Goal: Use online tool/utility: Utilize a website feature to perform a specific function

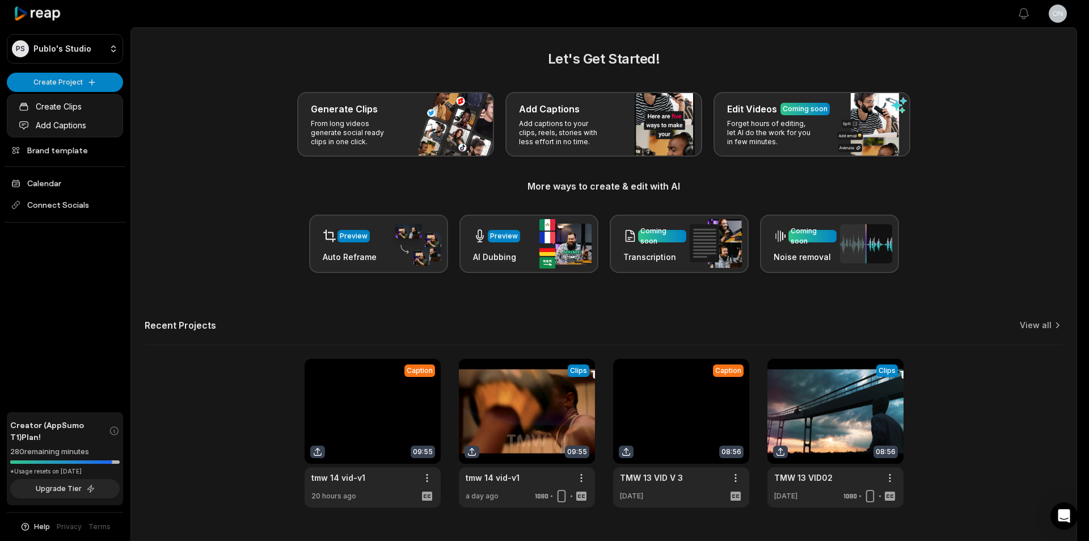
click at [71, 82] on html "PS Publo's Studio Create Project Home Projects Brand template Calendar Connect …" at bounding box center [544, 270] width 1089 height 541
click at [65, 121] on link "Add Captions" at bounding box center [65, 125] width 111 height 19
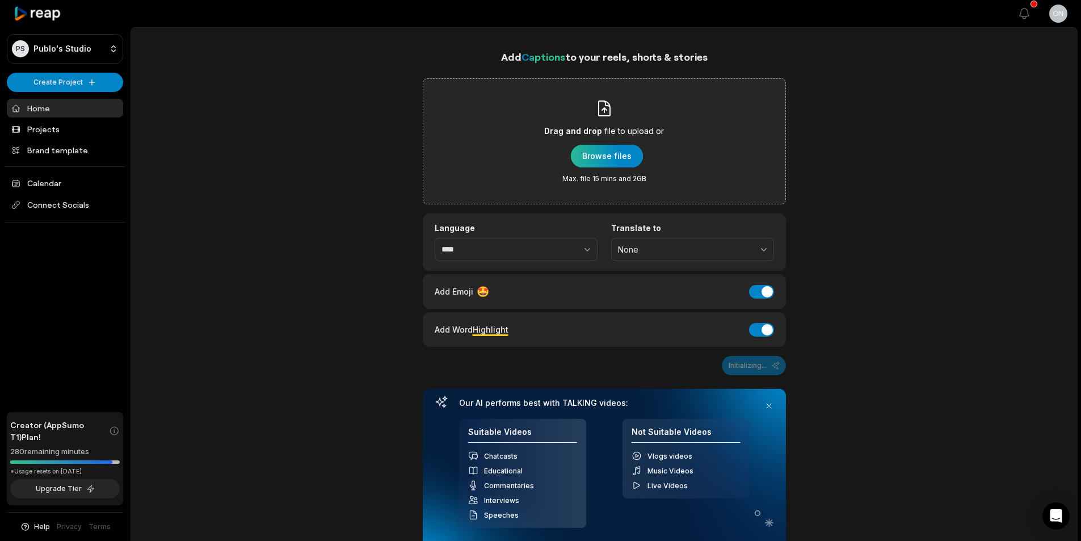
click at [599, 155] on div "button" at bounding box center [607, 156] width 72 height 23
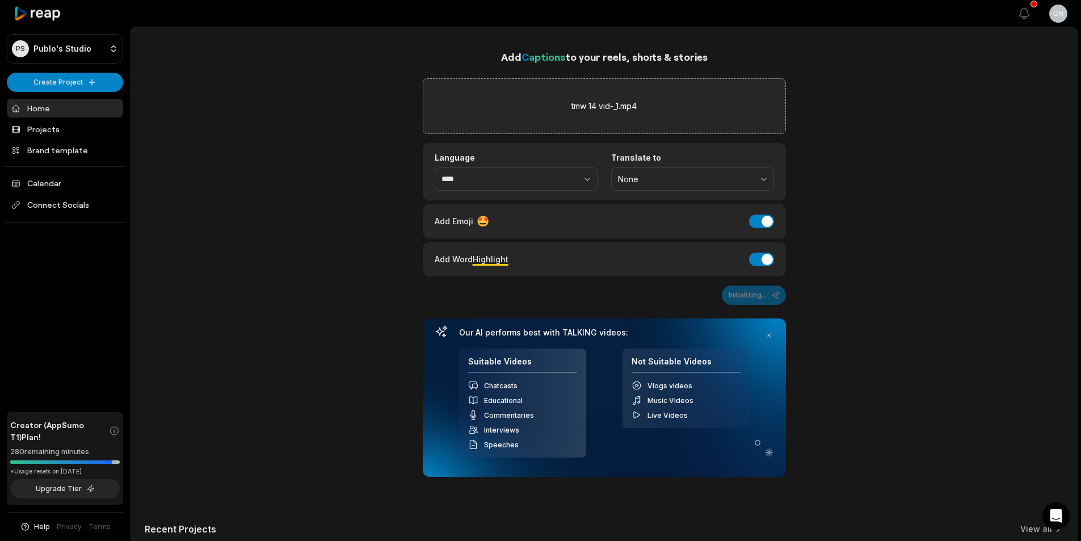
click at [764, 269] on div "Add Word Highlight Add Word Highlight" at bounding box center [604, 259] width 363 height 35
click at [758, 259] on button "Add Word Highlight" at bounding box center [761, 259] width 25 height 14
click at [759, 220] on button "Add Emoji" at bounding box center [761, 221] width 25 height 14
click at [45, 19] on icon at bounding box center [38, 13] width 48 height 15
click at [44, 16] on icon at bounding box center [38, 13] width 48 height 15
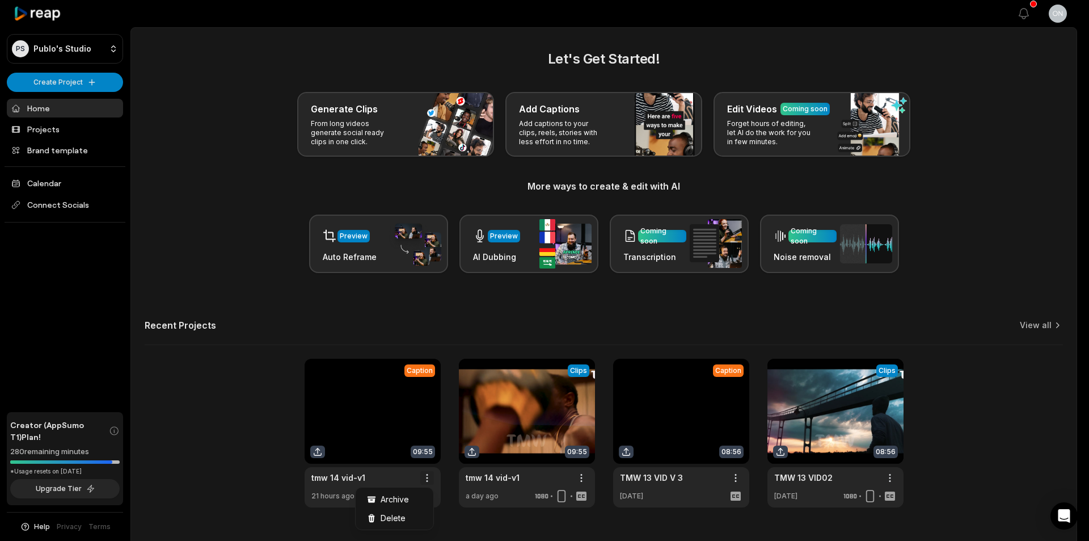
click at [429, 473] on html "PS Publo's Studio Create Project Home Projects Brand template Calendar Connect …" at bounding box center [544, 270] width 1089 height 541
click at [408, 509] on div "Delete" at bounding box center [394, 517] width 73 height 19
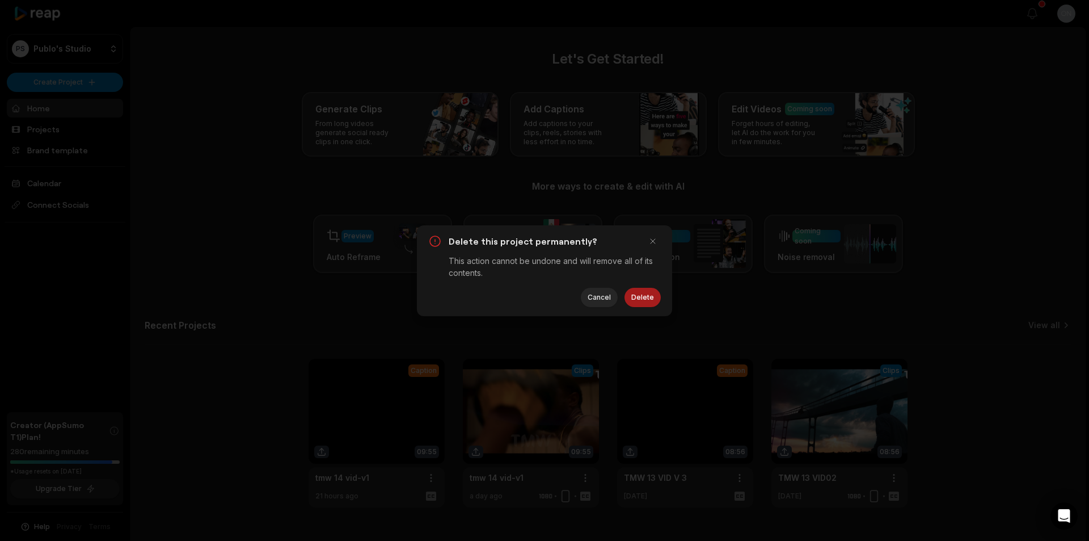
click at [648, 289] on button "Delete" at bounding box center [643, 297] width 36 height 19
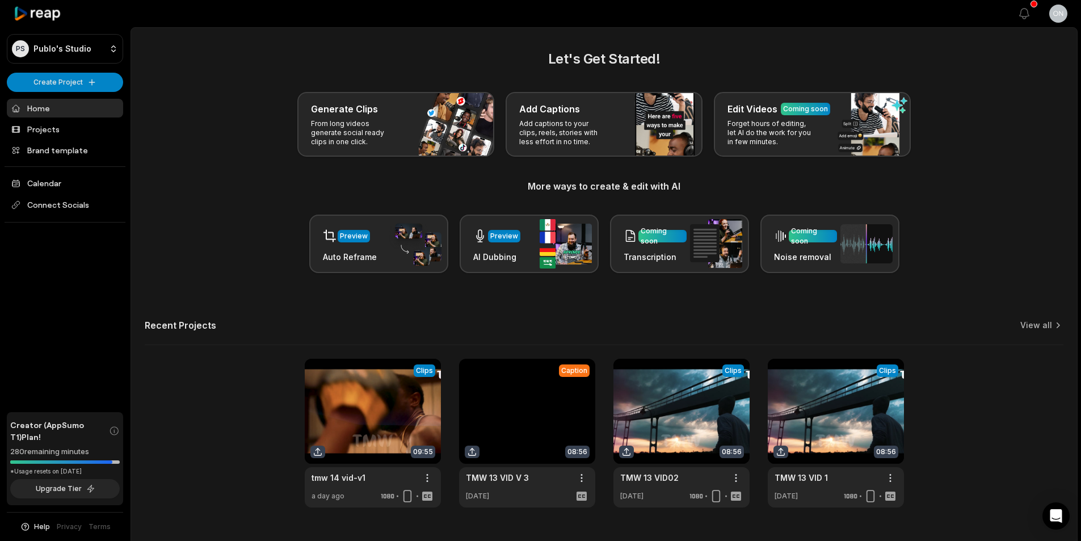
click at [54, 10] on icon at bounding box center [38, 13] width 48 height 15
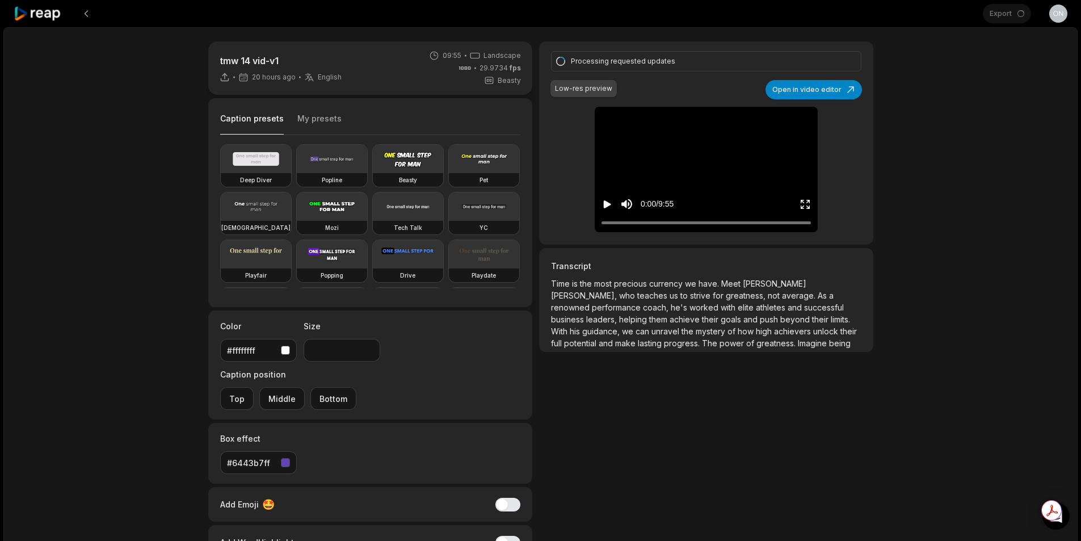
click at [604, 203] on icon "Play video" at bounding box center [607, 204] width 7 height 8
click at [604, 203] on icon "Pause video" at bounding box center [605, 204] width 2 height 8
click at [607, 199] on icon "Play video" at bounding box center [606, 204] width 11 height 11
click at [844, 86] on button "Open in video editor" at bounding box center [813, 89] width 96 height 19
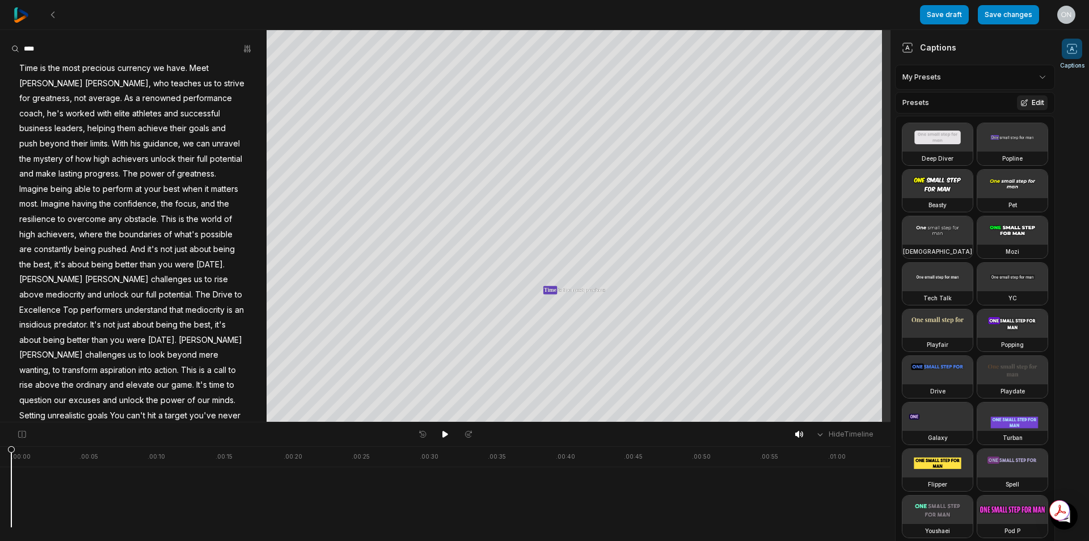
click at [1024, 106] on button "Edit" at bounding box center [1032, 102] width 31 height 15
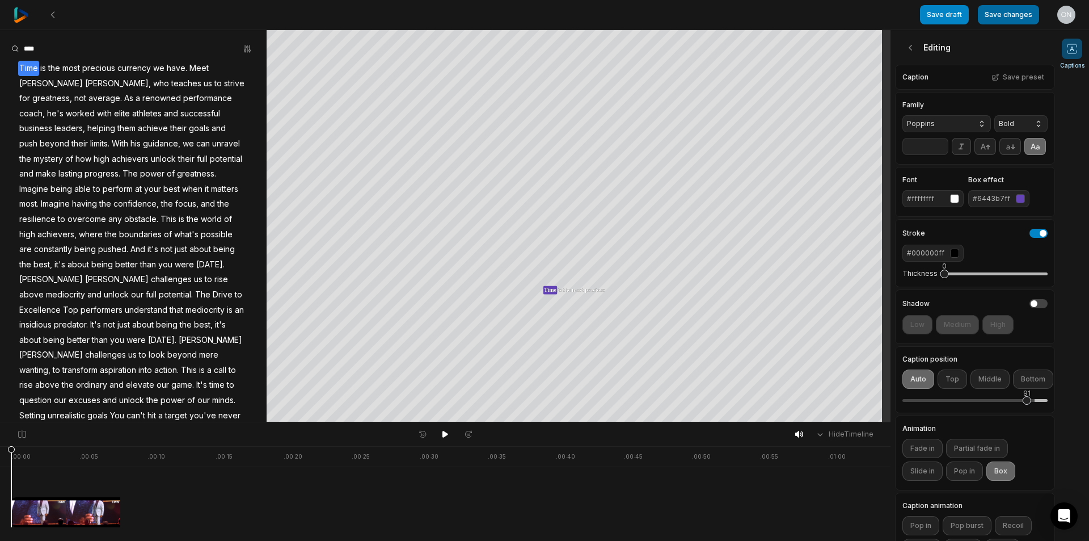
click at [1013, 16] on button "Save changes" at bounding box center [1008, 14] width 61 height 19
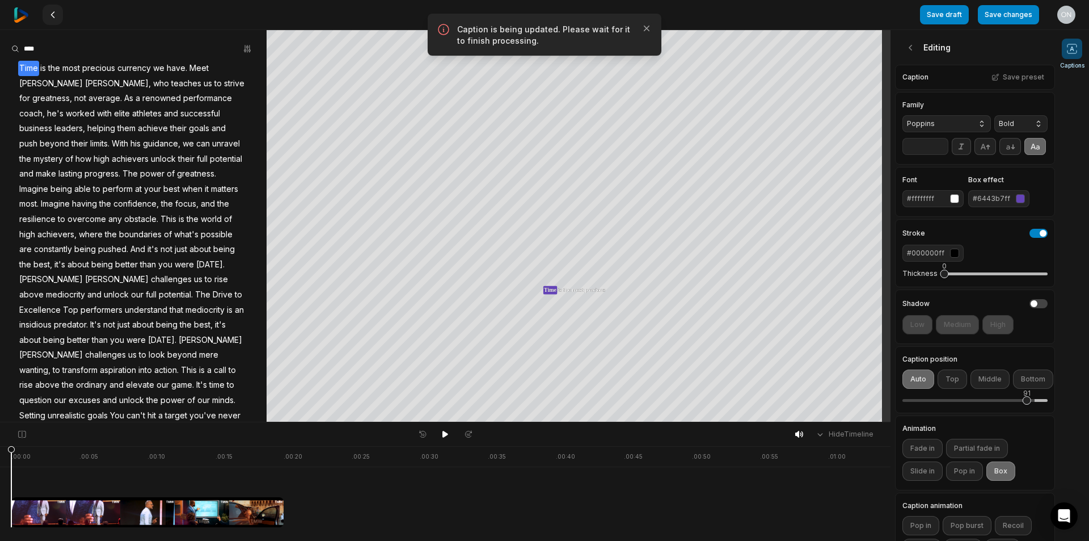
click at [50, 12] on icon at bounding box center [52, 14] width 9 height 9
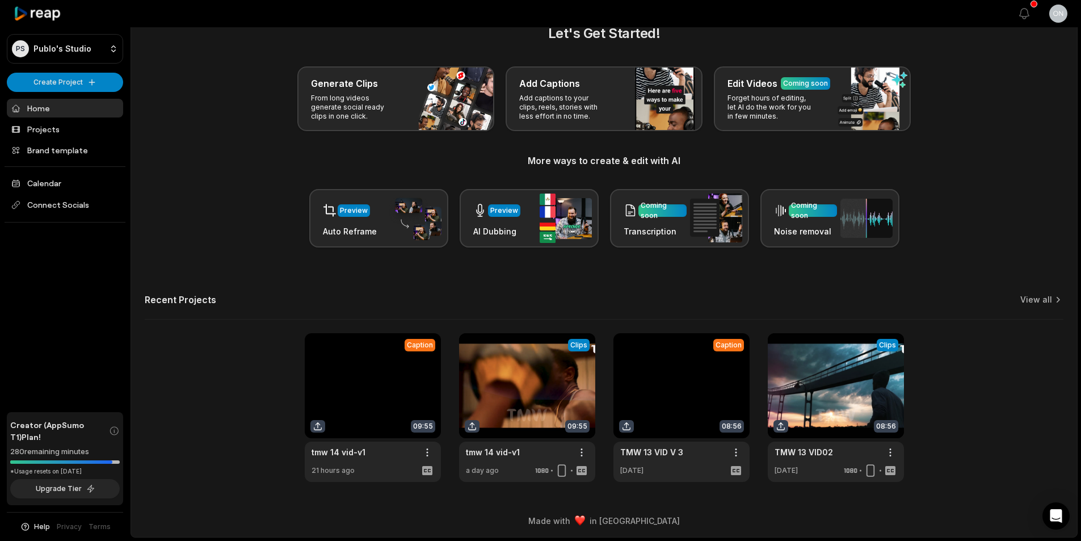
click at [315, 427] on link at bounding box center [373, 407] width 136 height 149
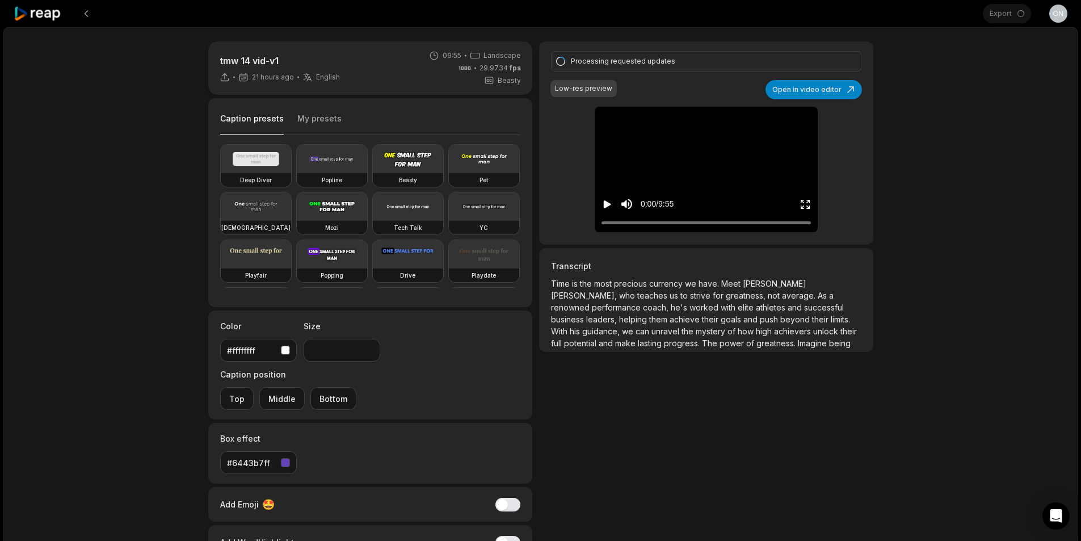
click at [224, 77] on icon at bounding box center [224, 76] width 5 height 6
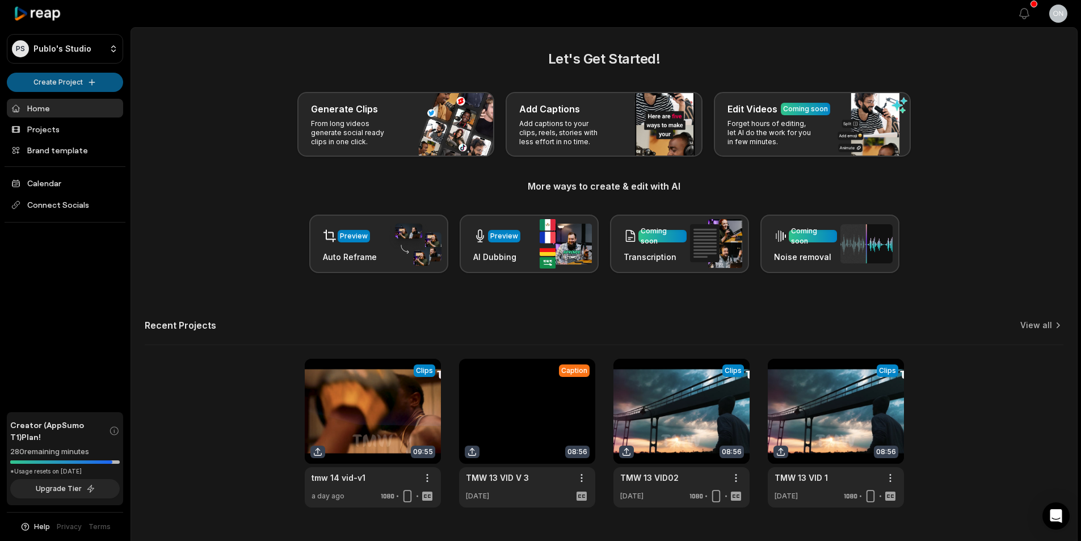
click at [45, 87] on html "PS Publo's Studio Create Project Home Projects Brand template Calendar Connect …" at bounding box center [540, 270] width 1081 height 541
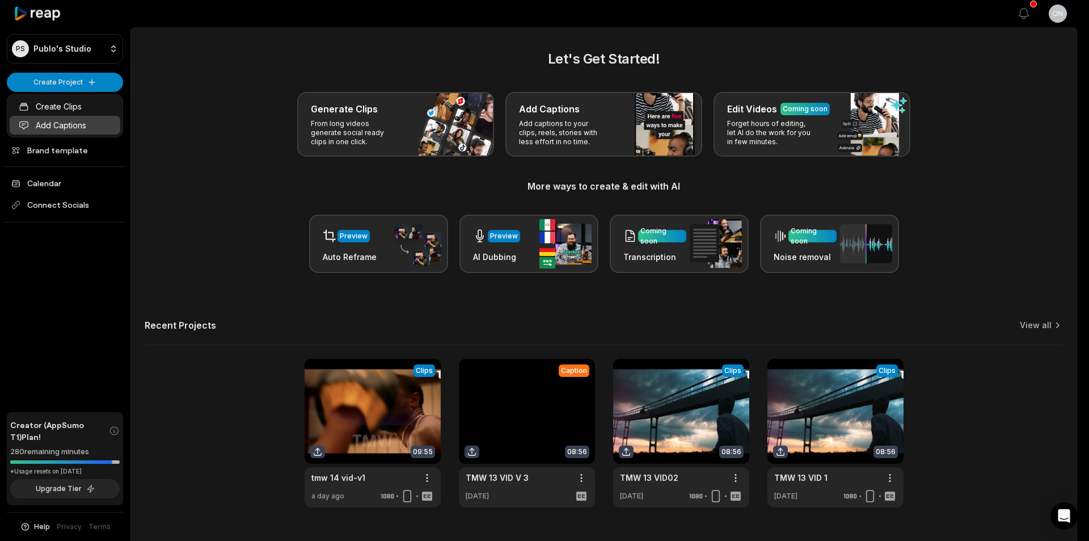
click at [95, 119] on link "Add Captions" at bounding box center [65, 125] width 111 height 19
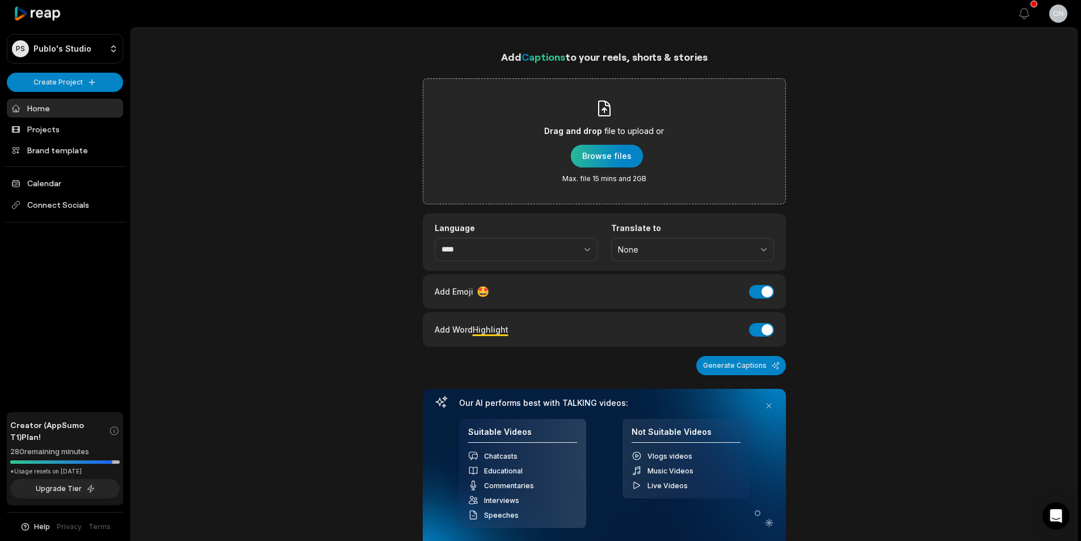
click at [599, 158] on div "button" at bounding box center [607, 156] width 72 height 23
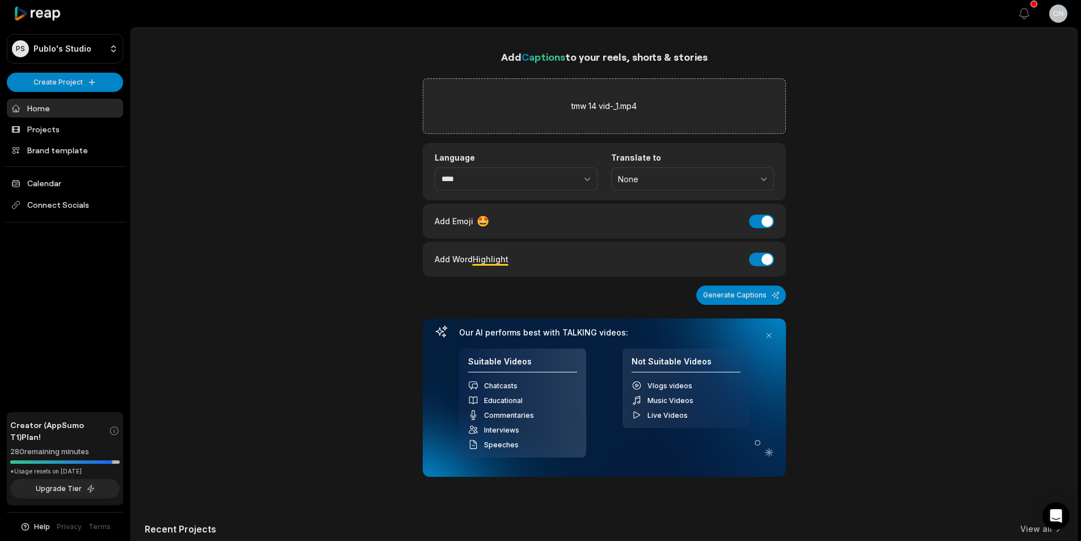
click at [761, 251] on div "Add Word Highlight Add Word Highlight" at bounding box center [604, 258] width 339 height 15
click at [760, 220] on button "Add Emoji" at bounding box center [761, 221] width 25 height 14
click at [765, 252] on button "Add Word Highlight" at bounding box center [761, 259] width 25 height 14
click at [747, 289] on button "Generate Captions" at bounding box center [741, 294] width 90 height 19
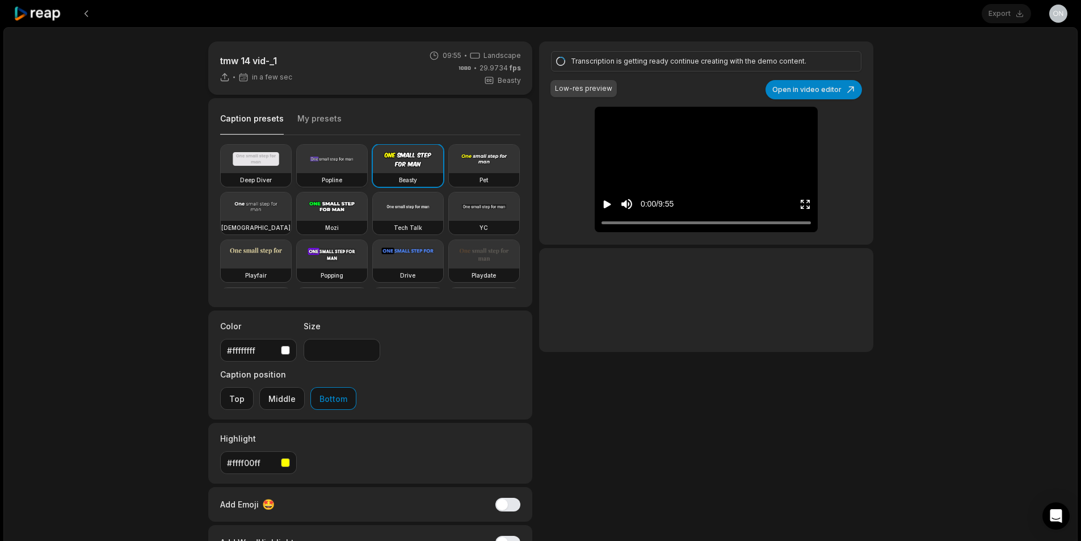
click at [335, 181] on h3 "Popline" at bounding box center [332, 179] width 20 height 9
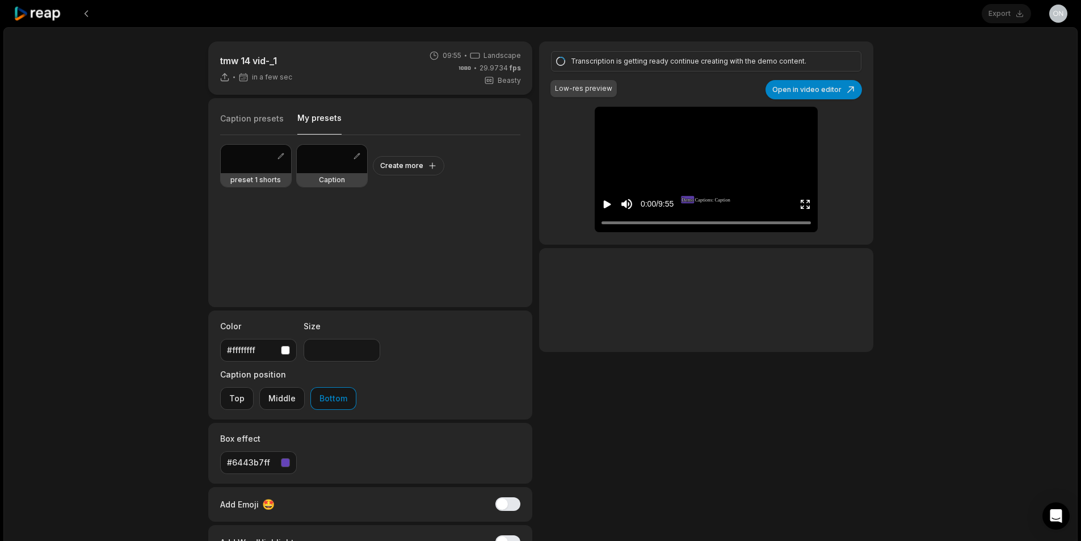
click at [321, 122] on button "My presets" at bounding box center [319, 123] width 44 height 22
click at [319, 170] on div at bounding box center [332, 159] width 70 height 28
click at [249, 116] on button "Caption presets" at bounding box center [252, 124] width 64 height 22
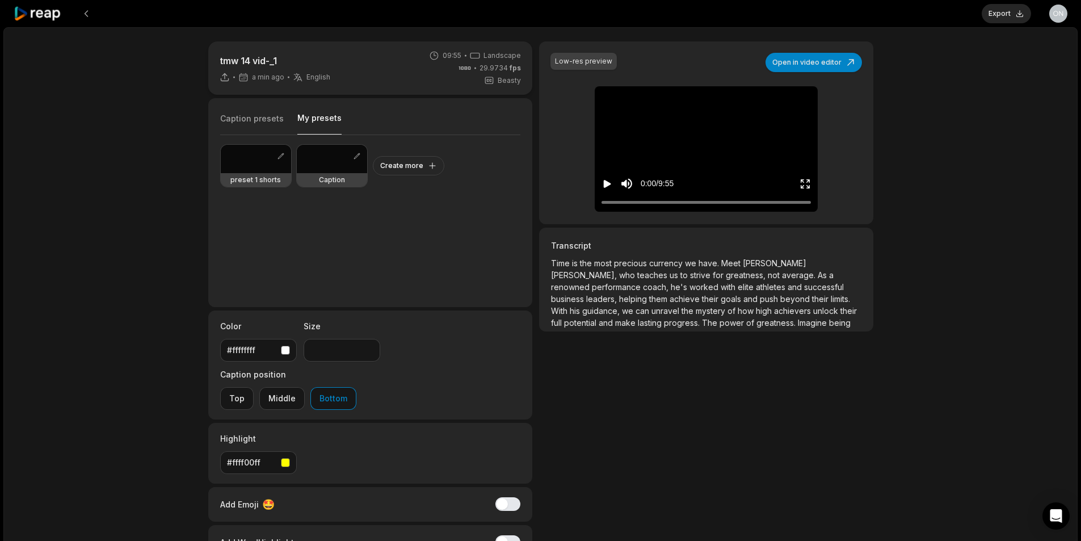
click at [303, 116] on button "My presets" at bounding box center [319, 123] width 44 height 22
click at [317, 163] on div at bounding box center [332, 159] width 70 height 28
type input "**"
click at [611, 184] on icon "Play video" at bounding box center [606, 183] width 11 height 11
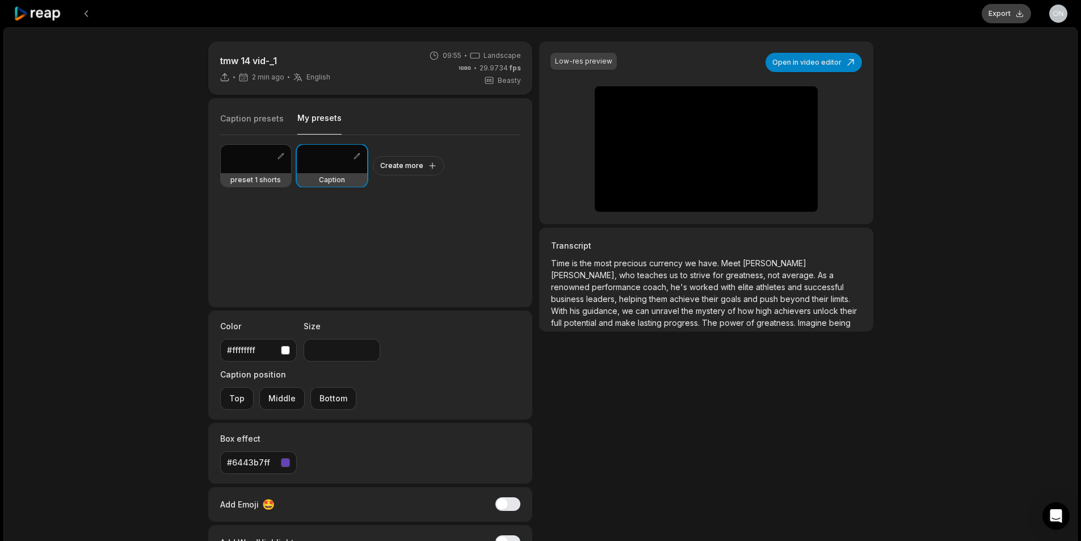
click at [1009, 5] on button "Export" at bounding box center [1006, 13] width 49 height 19
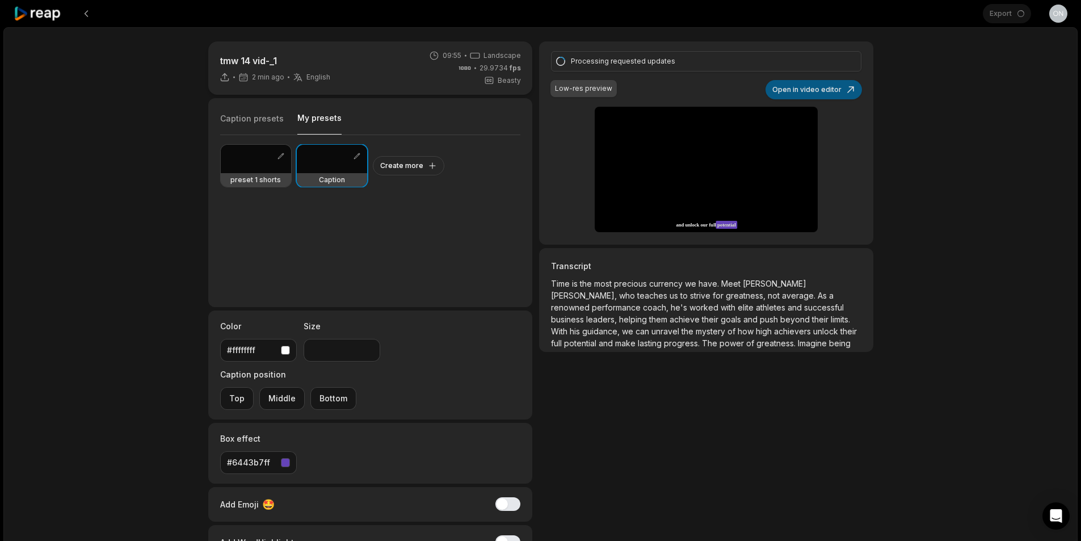
click at [835, 91] on button "Open in video editor" at bounding box center [813, 89] width 96 height 19
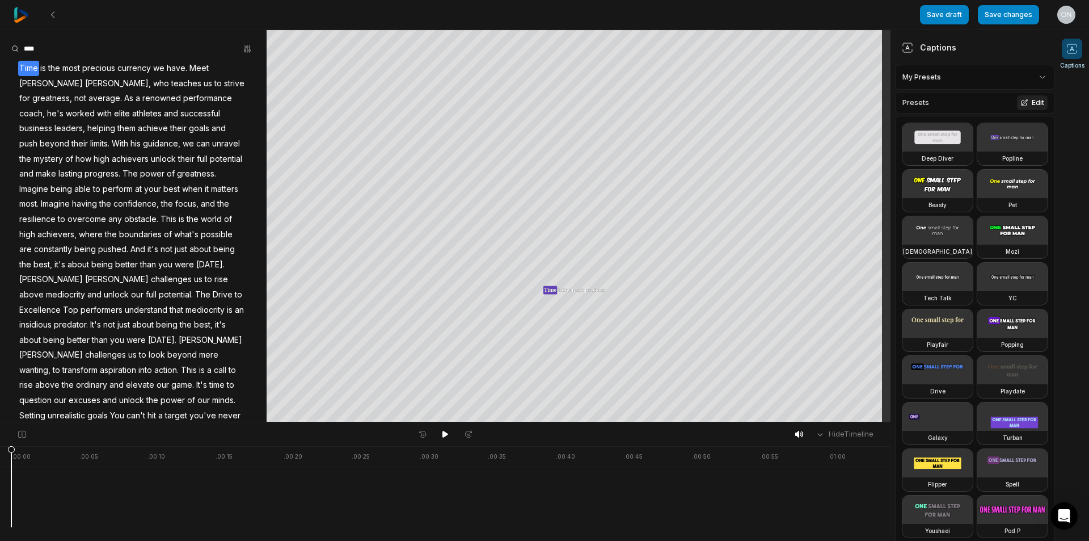
click at [1022, 104] on button "Edit" at bounding box center [1032, 102] width 31 height 15
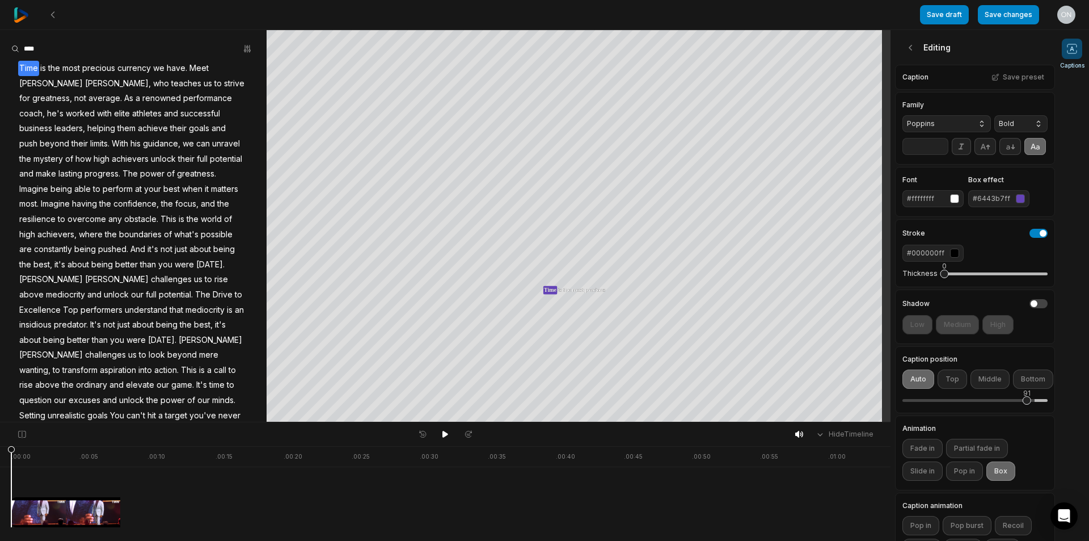
scroll to position [102, 0]
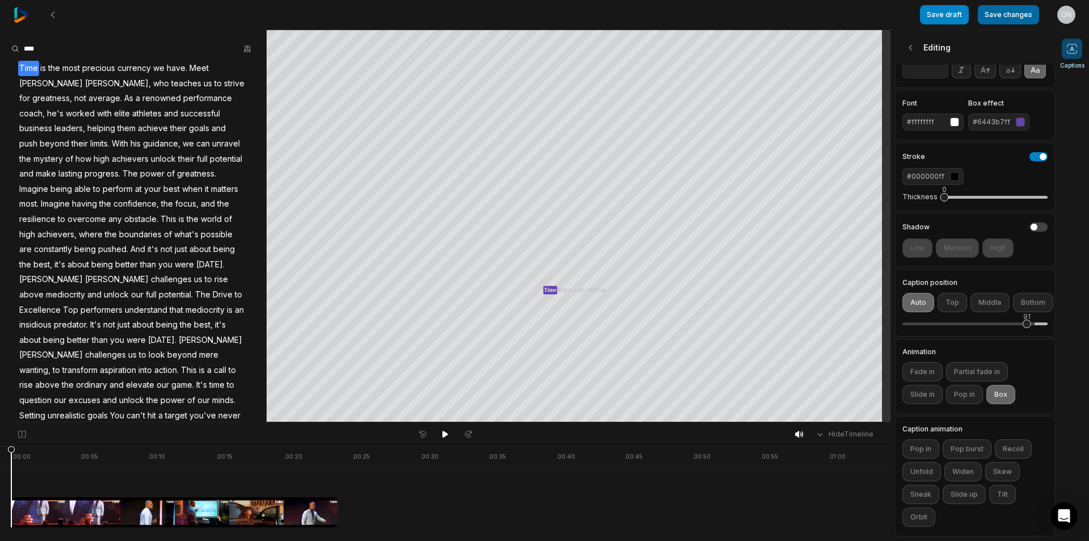
click at [1012, 15] on button "Save changes" at bounding box center [1008, 14] width 61 height 19
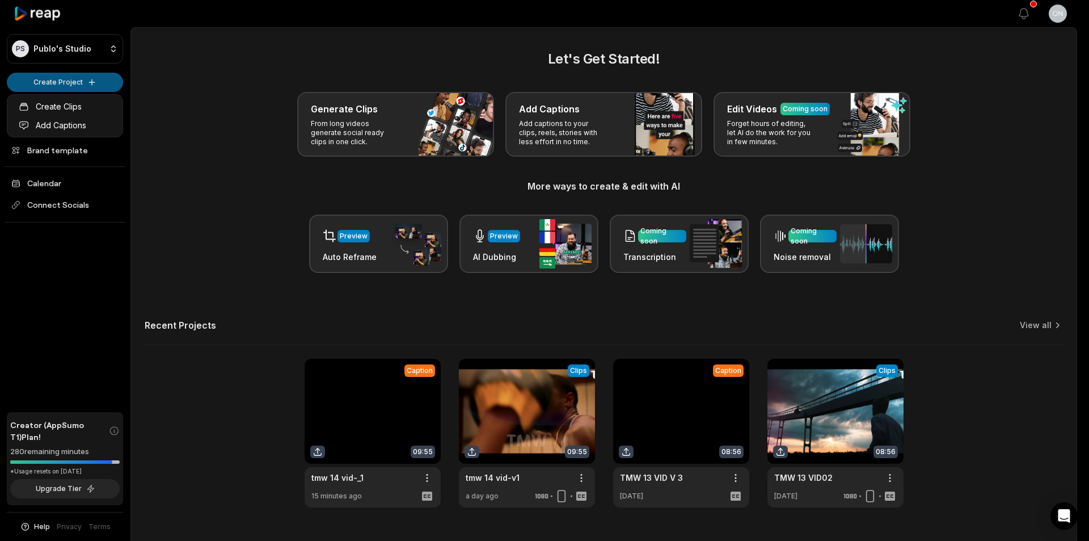
click at [61, 81] on html "PS Publo's Studio Create Project Home Projects Brand template Calendar Connect …" at bounding box center [544, 270] width 1089 height 541
click at [90, 127] on link "Add Captions" at bounding box center [65, 125] width 111 height 19
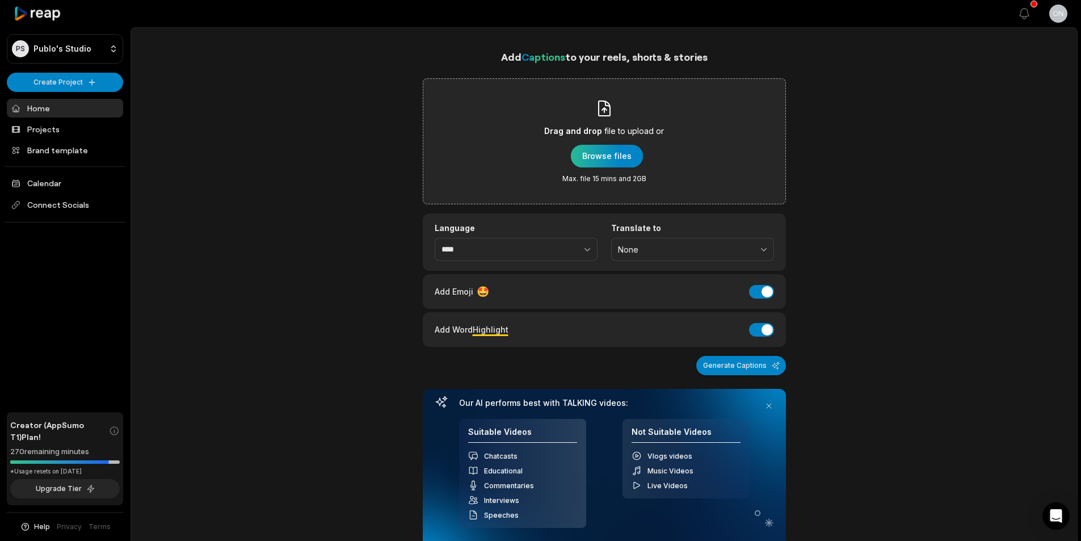
click at [616, 151] on div "button" at bounding box center [607, 156] width 72 height 23
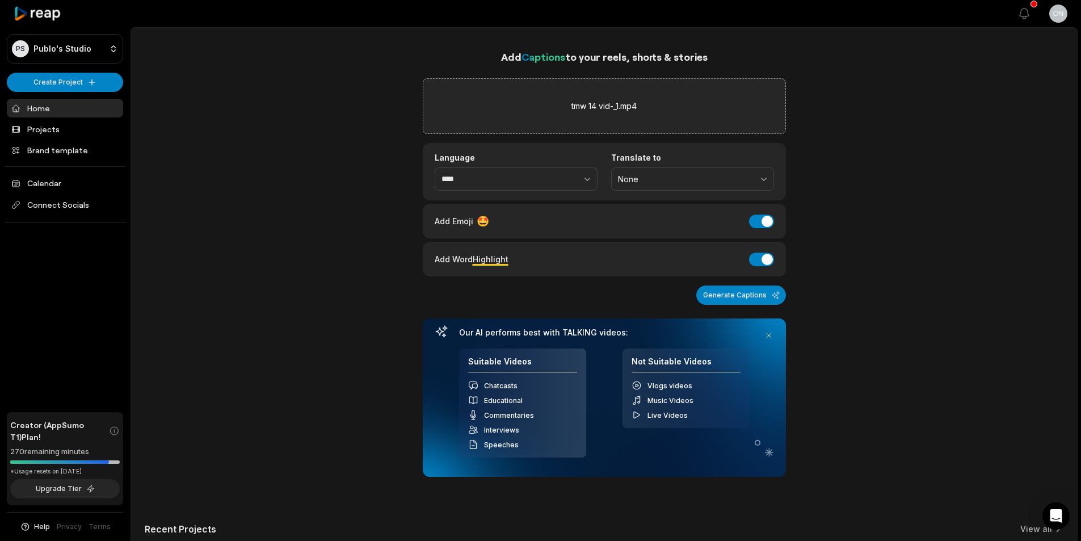
click at [760, 269] on div "Add Word Highlight Add Word Highlight" at bounding box center [604, 259] width 363 height 35
click at [763, 259] on button "Add Word Highlight" at bounding box center [761, 259] width 25 height 14
drag, startPoint x: 771, startPoint y: 219, endPoint x: 757, endPoint y: 266, distance: 49.2
click at [771, 220] on button "Add Emoji" at bounding box center [761, 221] width 25 height 14
click at [753, 302] on button "Generate Captions" at bounding box center [741, 294] width 90 height 19
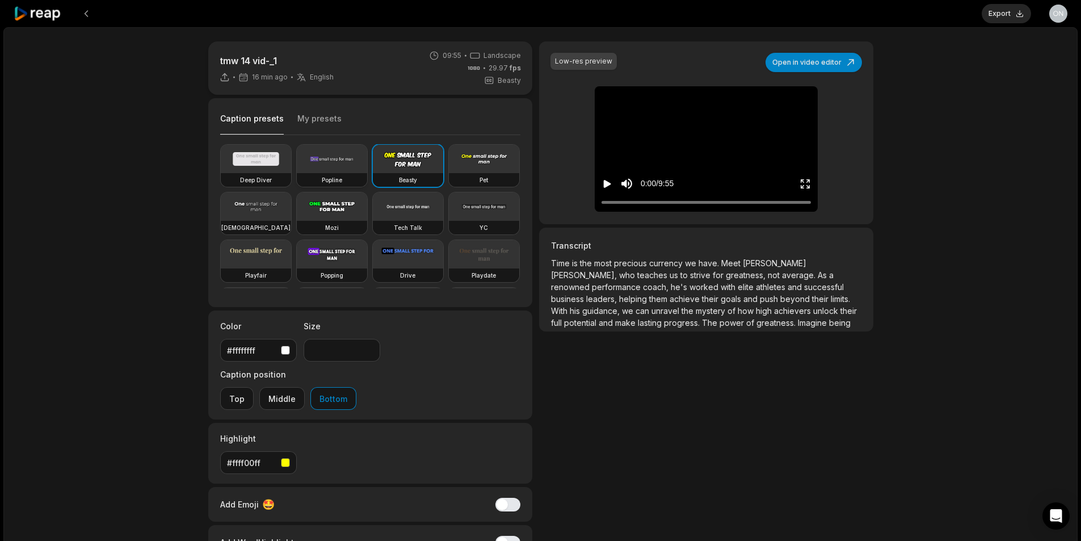
click at [334, 168] on video at bounding box center [332, 159] width 70 height 28
type input "**"
click at [840, 62] on button "Open in video editor" at bounding box center [813, 62] width 96 height 19
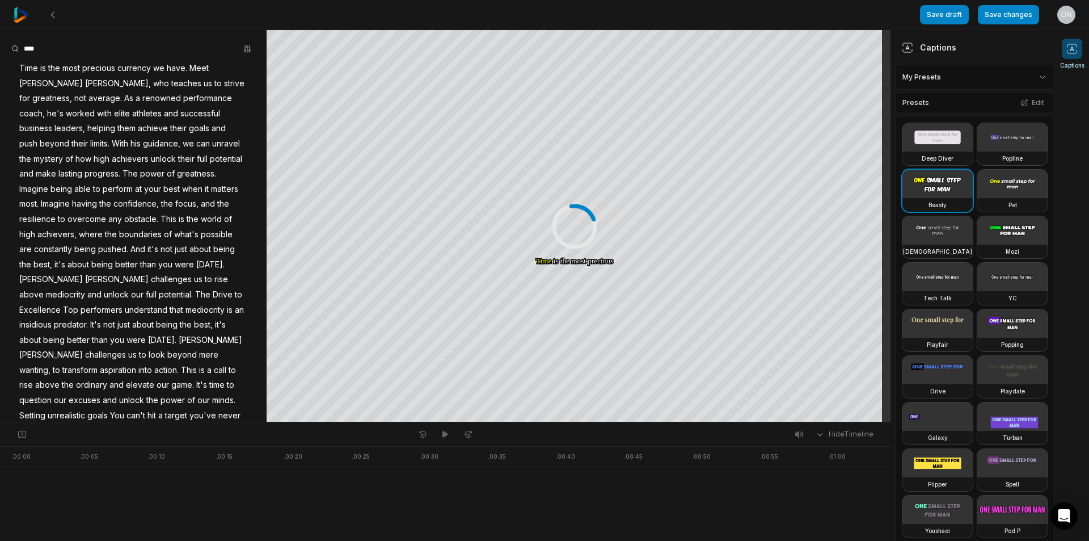
click at [978, 151] on video at bounding box center [1013, 137] width 70 height 28
click at [1026, 102] on button "Edit" at bounding box center [1032, 102] width 31 height 15
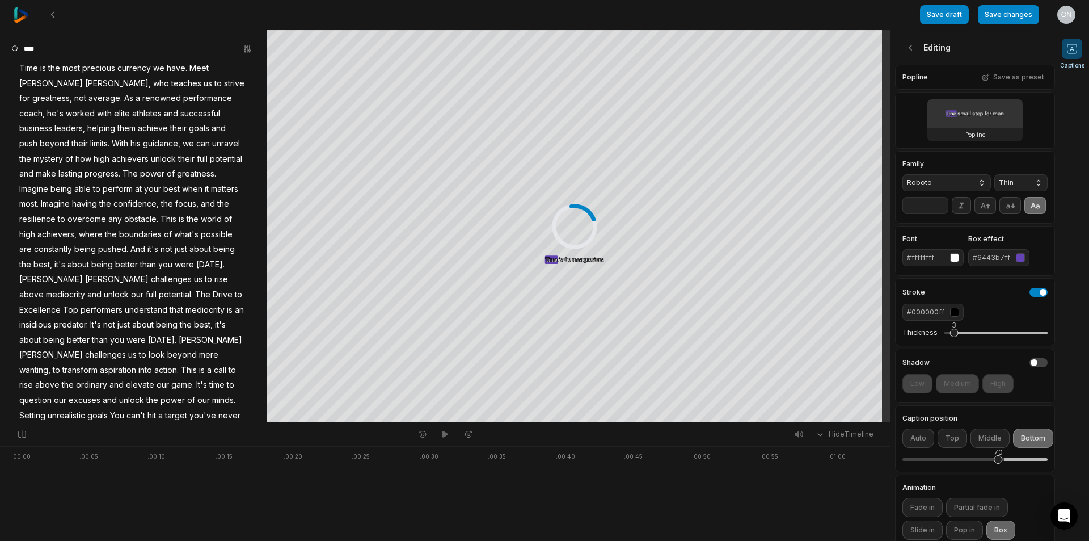
click at [951, 182] on span "Roboto" at bounding box center [937, 183] width 61 height 10
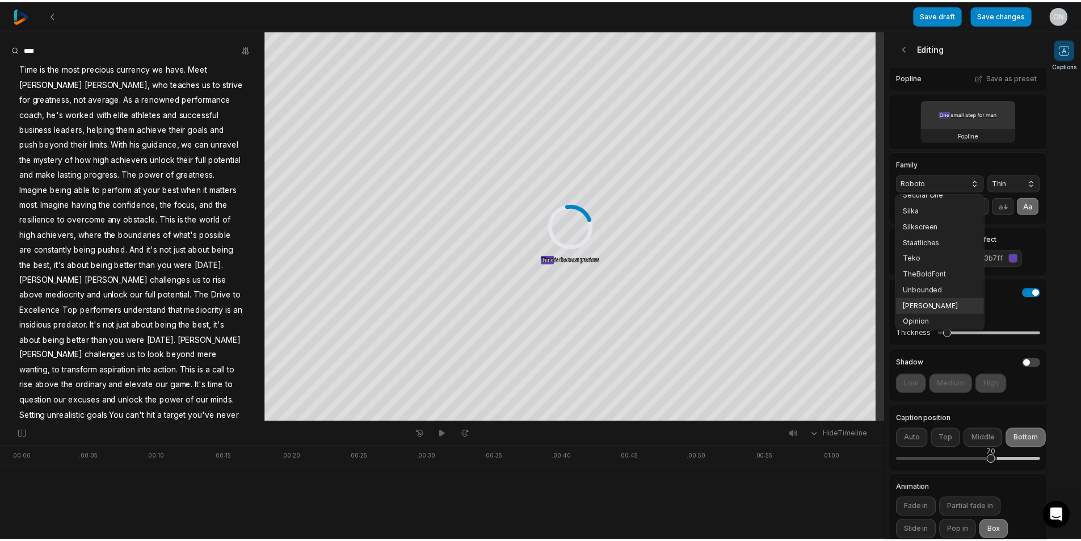
scroll to position [229, 0]
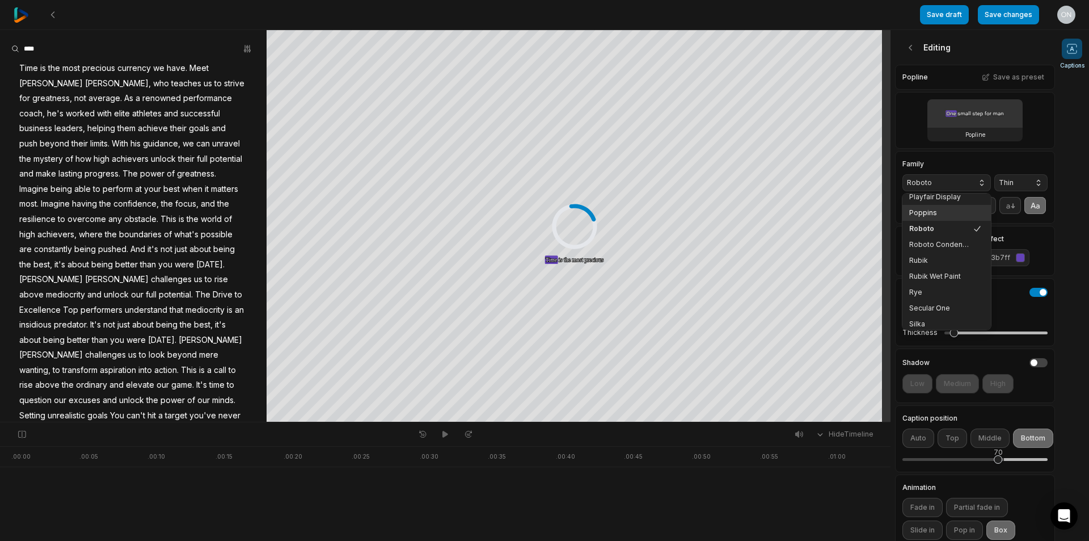
click at [930, 216] on span "Poppins" at bounding box center [939, 212] width 61 height 9
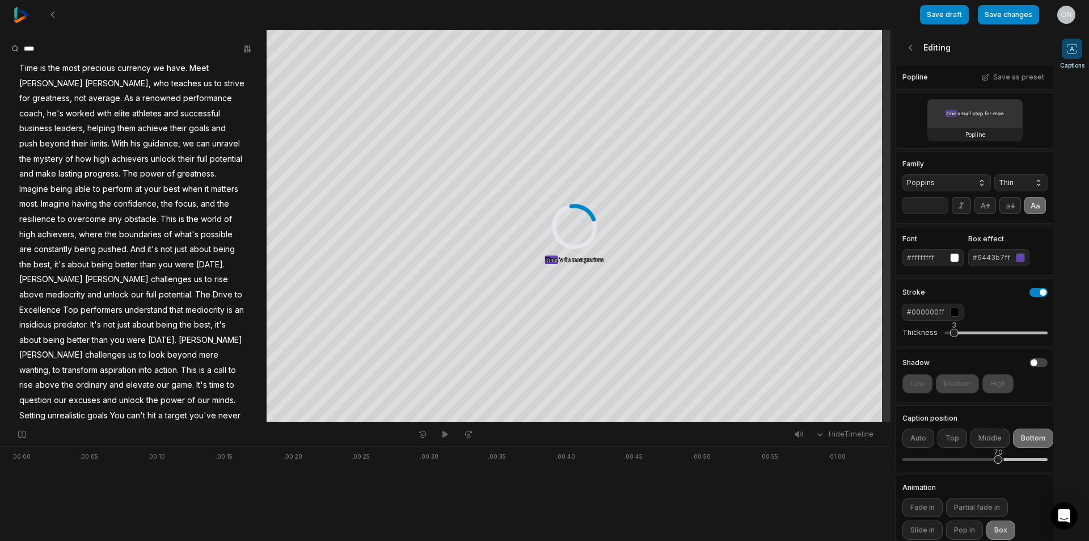
click at [1000, 187] on span "Thin" at bounding box center [1012, 183] width 26 height 10
click at [1009, 302] on span "Bold" at bounding box center [1014, 298] width 26 height 9
click at [932, 214] on input "**" at bounding box center [926, 205] width 46 height 17
drag, startPoint x: 950, startPoint y: 349, endPoint x: 922, endPoint y: 355, distance: 28.4
click at [922, 344] on div "Thickness 0" at bounding box center [975, 333] width 145 height 24
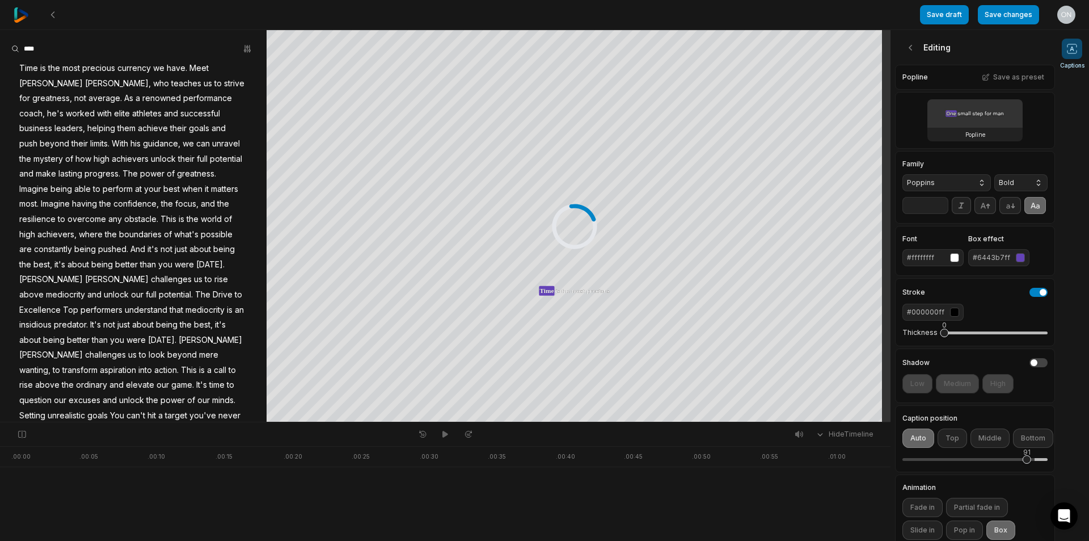
drag, startPoint x: 997, startPoint y: 475, endPoint x: 1027, endPoint y: 480, distance: 29.9
click at [1027, 464] on div "91" at bounding box center [1027, 459] width 9 height 9
click at [924, 214] on input "**" at bounding box center [926, 205] width 46 height 17
type input "**"
click at [1013, 7] on button "Save changes" at bounding box center [1008, 14] width 61 height 19
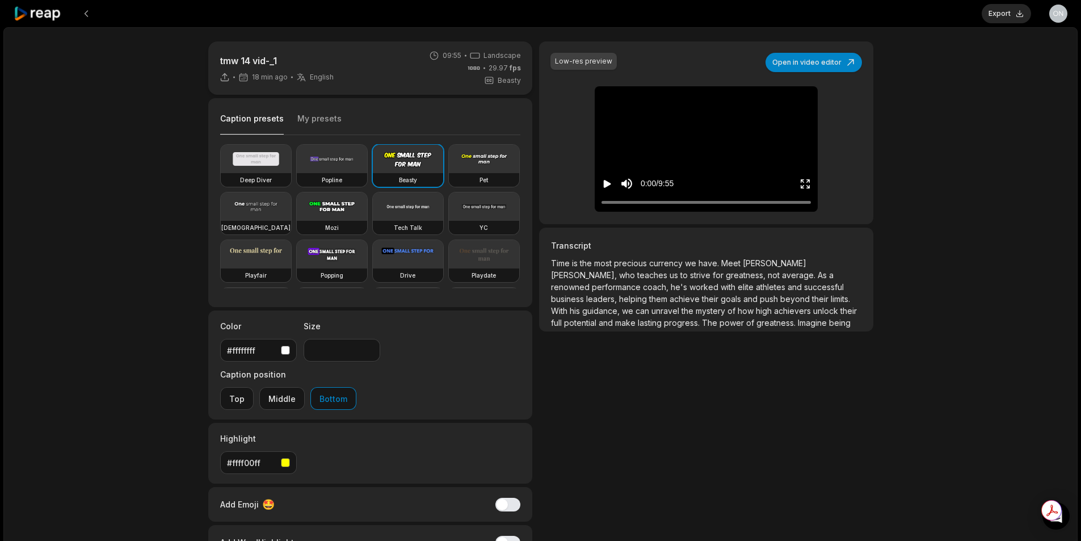
type input "**"
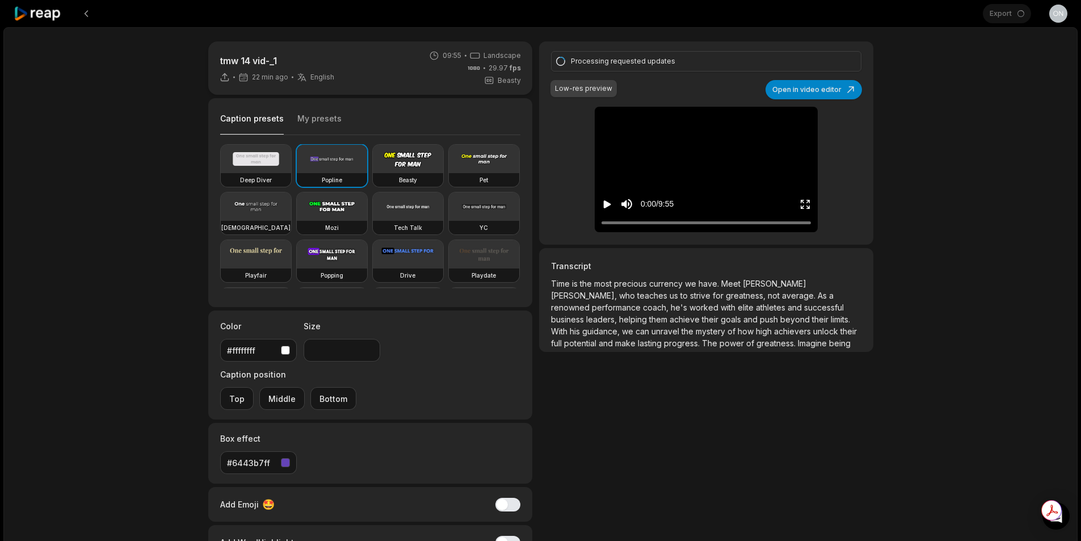
click at [115, 345] on div "tmw 14 vid-_1 22 min ago English en 09:55 Landscape 29.97 fps Beasty Caption pr…" at bounding box center [540, 335] width 1074 height 617
click at [609, 202] on icon "Play video" at bounding box center [606, 204] width 11 height 11
click at [606, 203] on icon "Pause video" at bounding box center [606, 204] width 11 height 11
click at [605, 207] on icon "Play video" at bounding box center [607, 204] width 7 height 8
click at [603, 207] on icon "Pause video" at bounding box center [606, 204] width 11 height 11
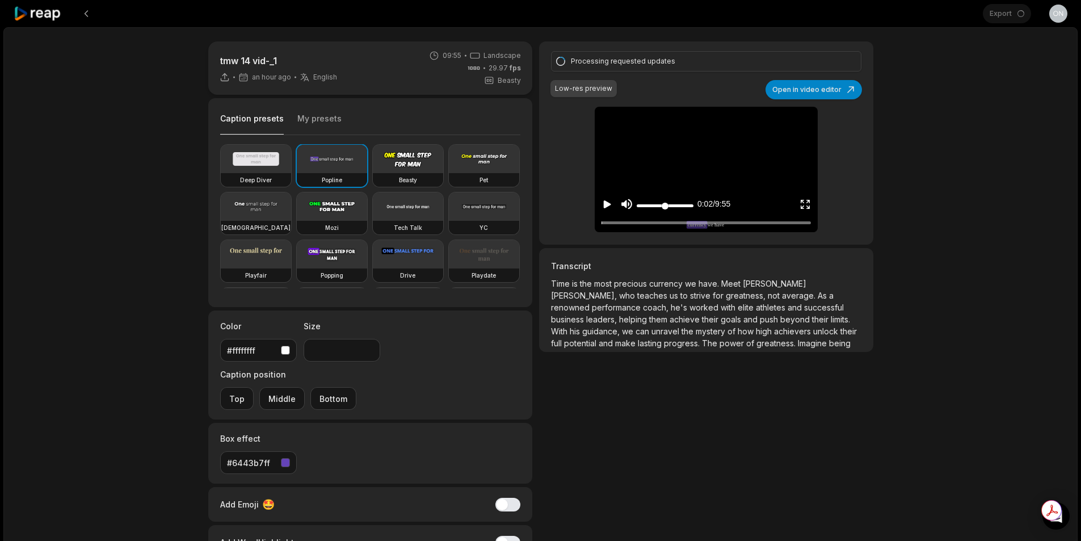
drag, startPoint x: 629, startPoint y: 204, endPoint x: 618, endPoint y: 207, distance: 11.6
click at [629, 205] on icon "Mute sound" at bounding box center [626, 204] width 11 height 10
click at [604, 210] on button "Play video" at bounding box center [606, 203] width 11 height 21
click at [608, 208] on icon "Pause video" at bounding box center [609, 204] width 2 height 8
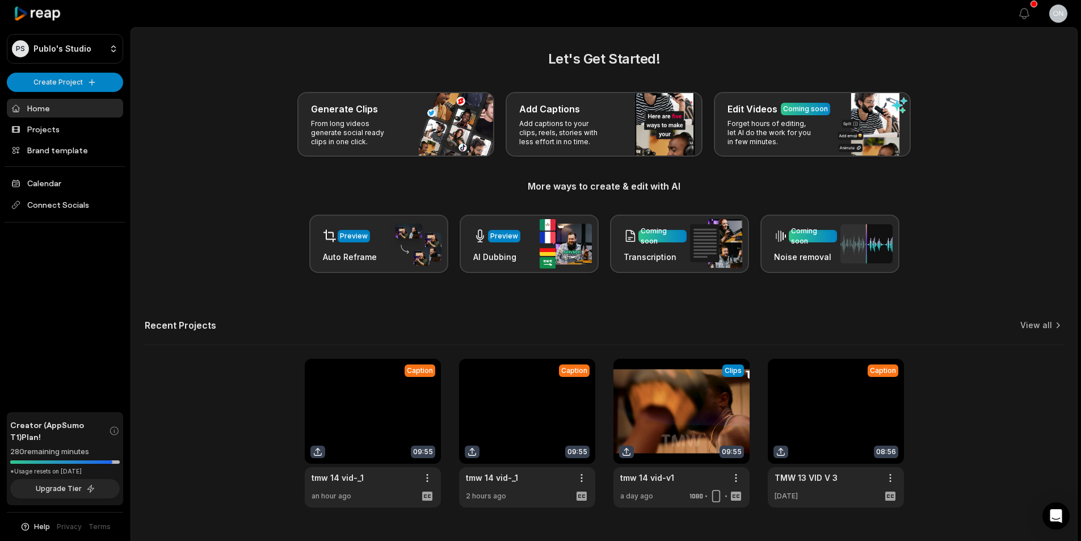
click at [368, 429] on link at bounding box center [373, 433] width 136 height 149
